Goal: Transaction & Acquisition: Purchase product/service

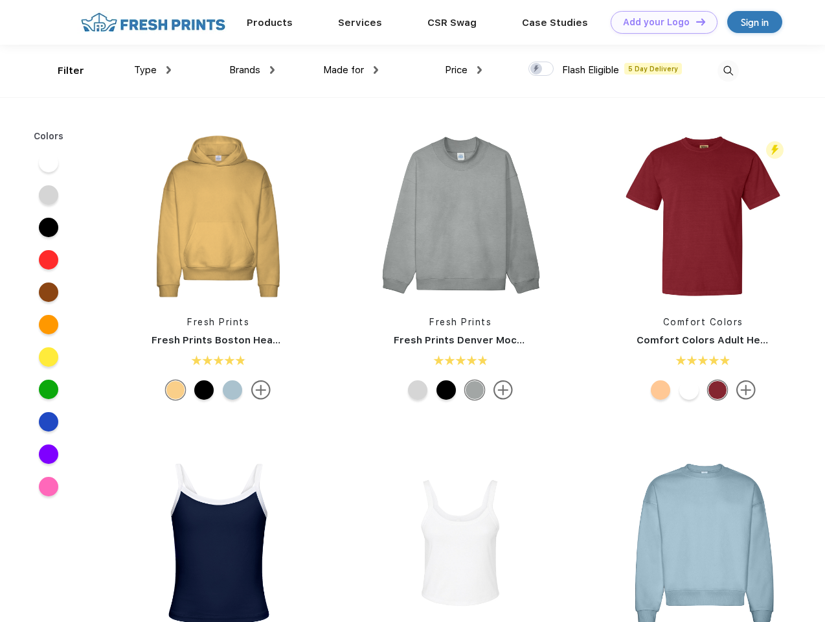
click at [659, 22] on link "Add your Logo Design Tool" at bounding box center [664, 22] width 107 height 23
click at [0, 0] on div "Design Tool" at bounding box center [0, 0] width 0 height 0
click at [695, 21] on link "Add your Logo Design Tool" at bounding box center [664, 22] width 107 height 23
click at [62, 71] on div "Filter" at bounding box center [71, 70] width 27 height 15
click at [153, 70] on span "Type" at bounding box center [145, 70] width 23 height 12
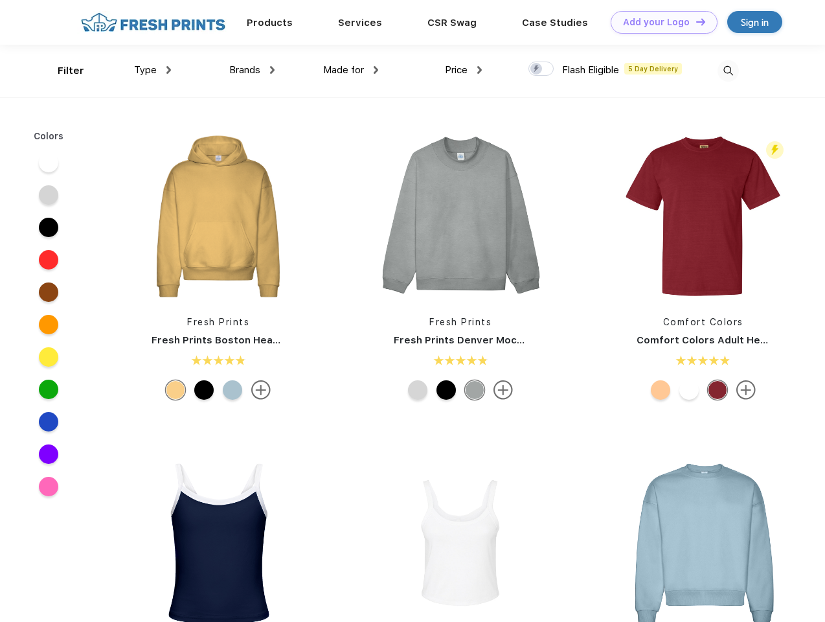
click at [252, 70] on span "Brands" at bounding box center [244, 70] width 31 height 12
click at [351, 70] on span "Made for" at bounding box center [343, 70] width 41 height 12
click at [464, 70] on span "Price" at bounding box center [456, 70] width 23 height 12
click at [542, 69] on div at bounding box center [541, 69] width 25 height 14
click at [537, 69] on input "checkbox" at bounding box center [533, 65] width 8 height 8
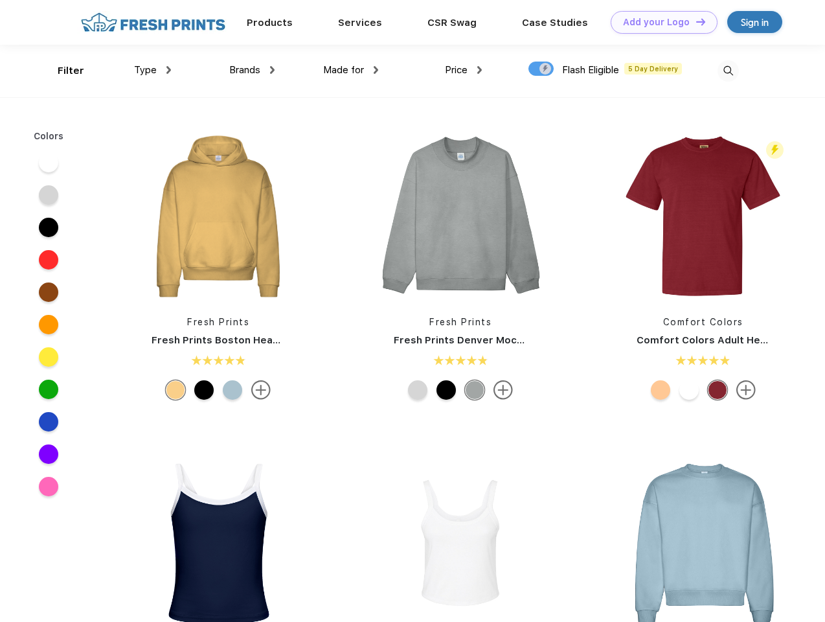
click at [728, 71] on img at bounding box center [728, 70] width 21 height 21
